Goal: Information Seeking & Learning: Learn about a topic

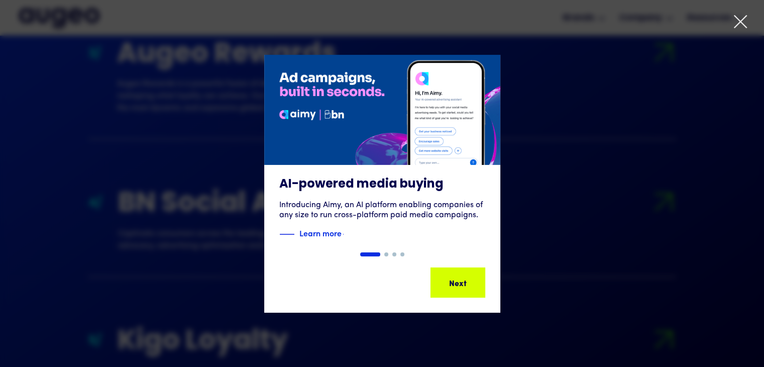
click at [749, 17] on div at bounding box center [382, 183] width 764 height 367
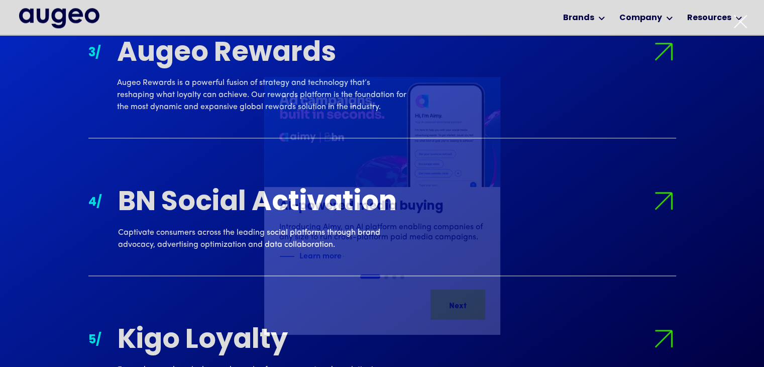
click at [741, 23] on icon at bounding box center [740, 21] width 15 height 15
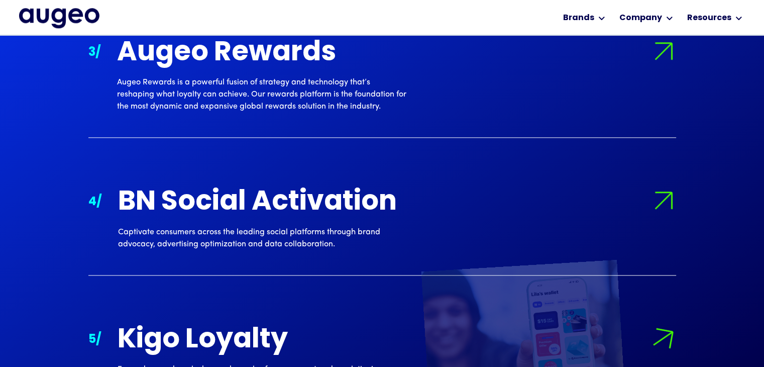
scroll to position [1227, 0]
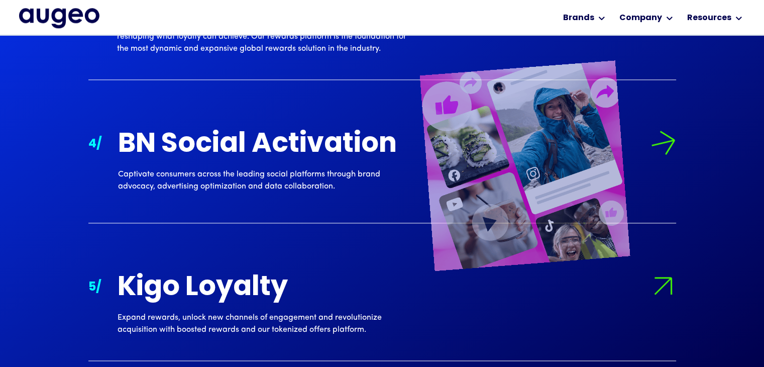
click at [46, 253] on div "1/ Augeo Workplace Invigorate your workforce through a modern people experience…" at bounding box center [382, 41] width 764 height 801
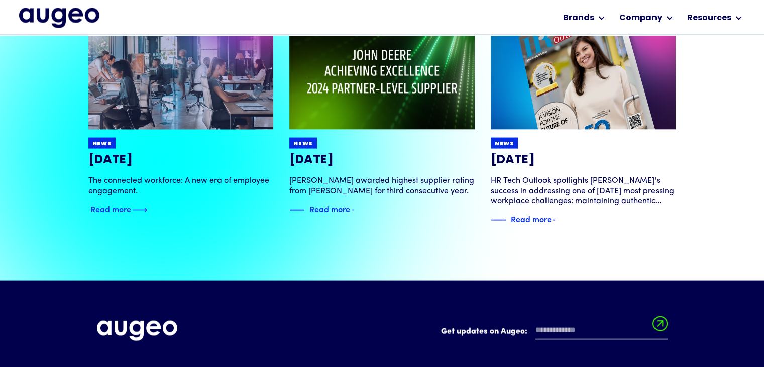
scroll to position [2037, 0]
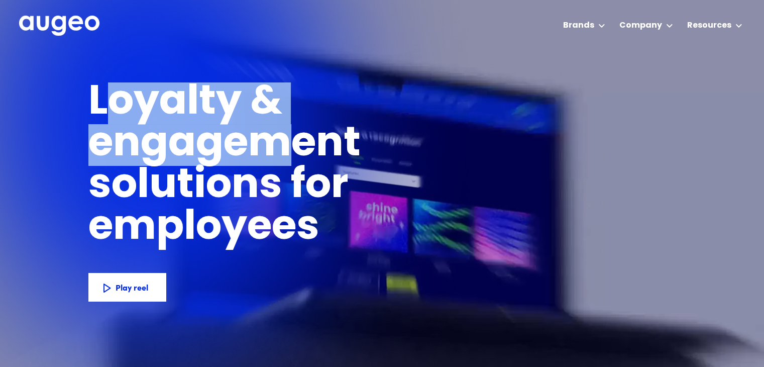
click at [299, 154] on h1 "Loyalty & engagement solutions for" at bounding box center [305, 144] width 434 height 125
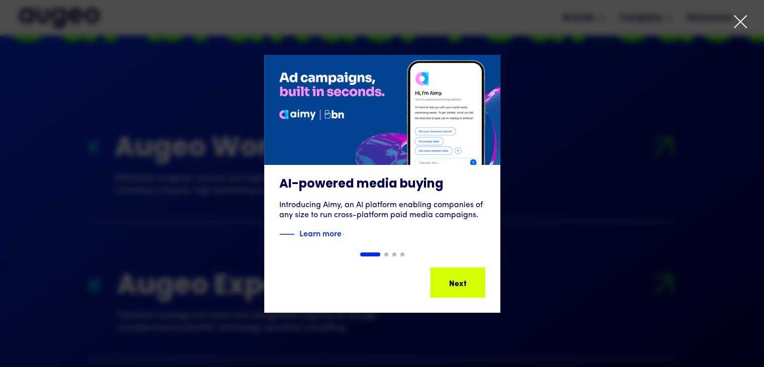
click at [743, 24] on icon at bounding box center [740, 21] width 15 height 15
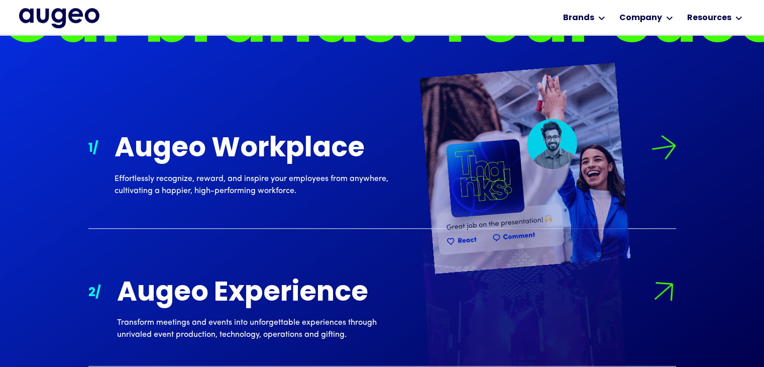
scroll to position [842, 0]
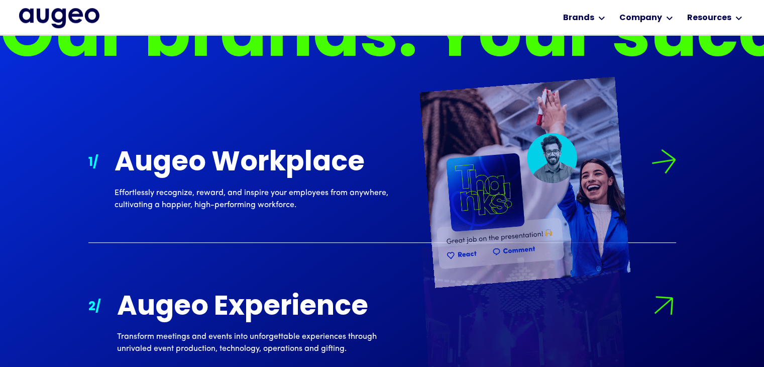
click at [324, 157] on div "Augeo Workplace" at bounding box center [259, 164] width 289 height 30
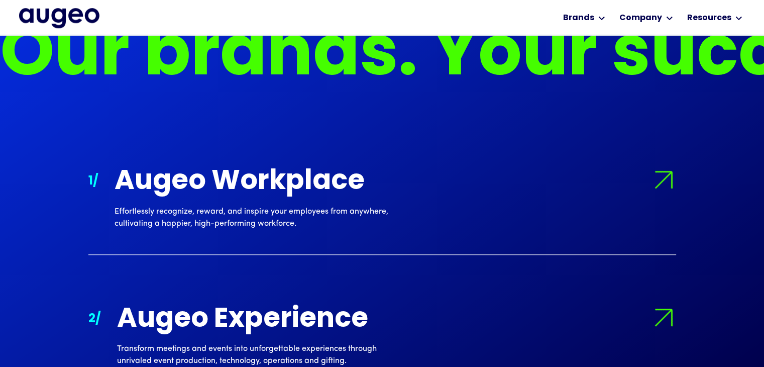
scroll to position [820, 0]
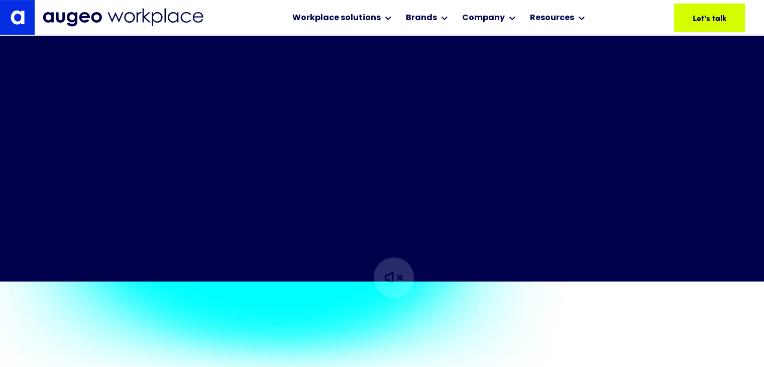
scroll to position [456, 0]
